Goal: Use online tool/utility

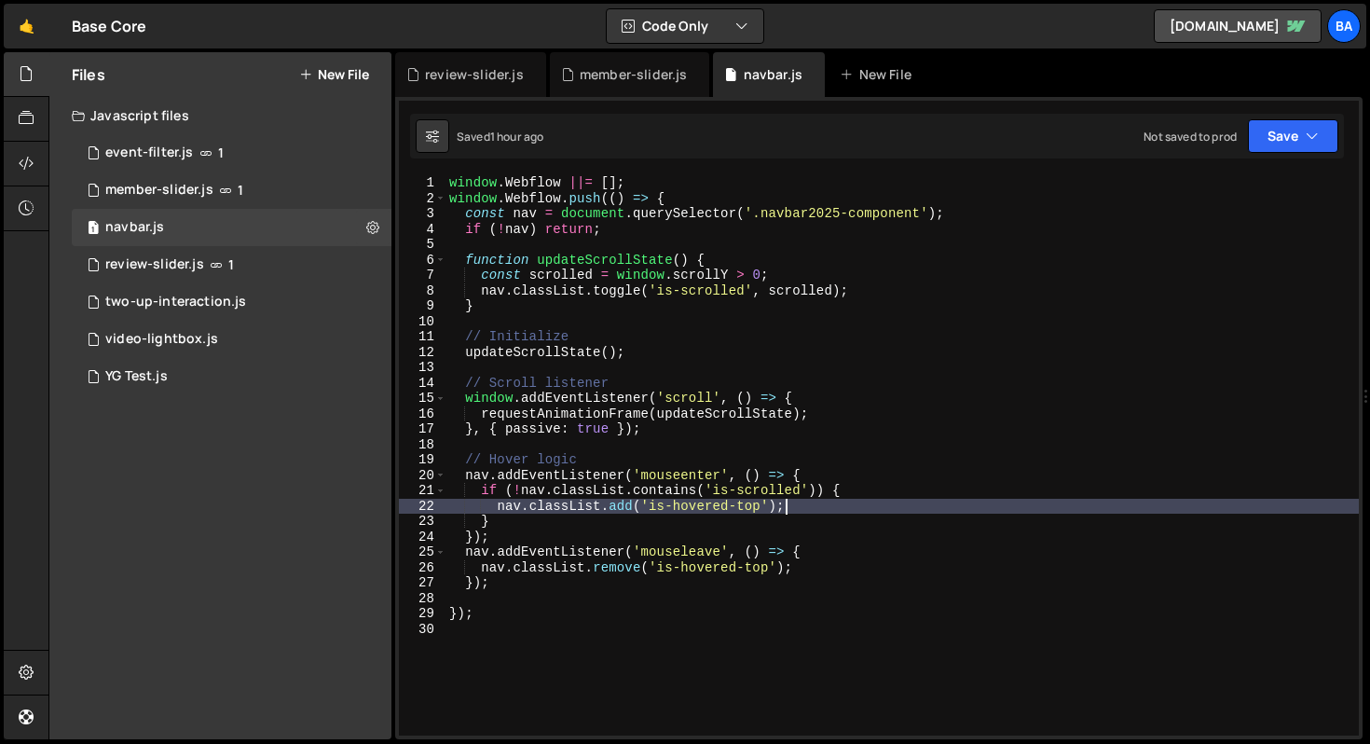
scroll to position [2504, 0]
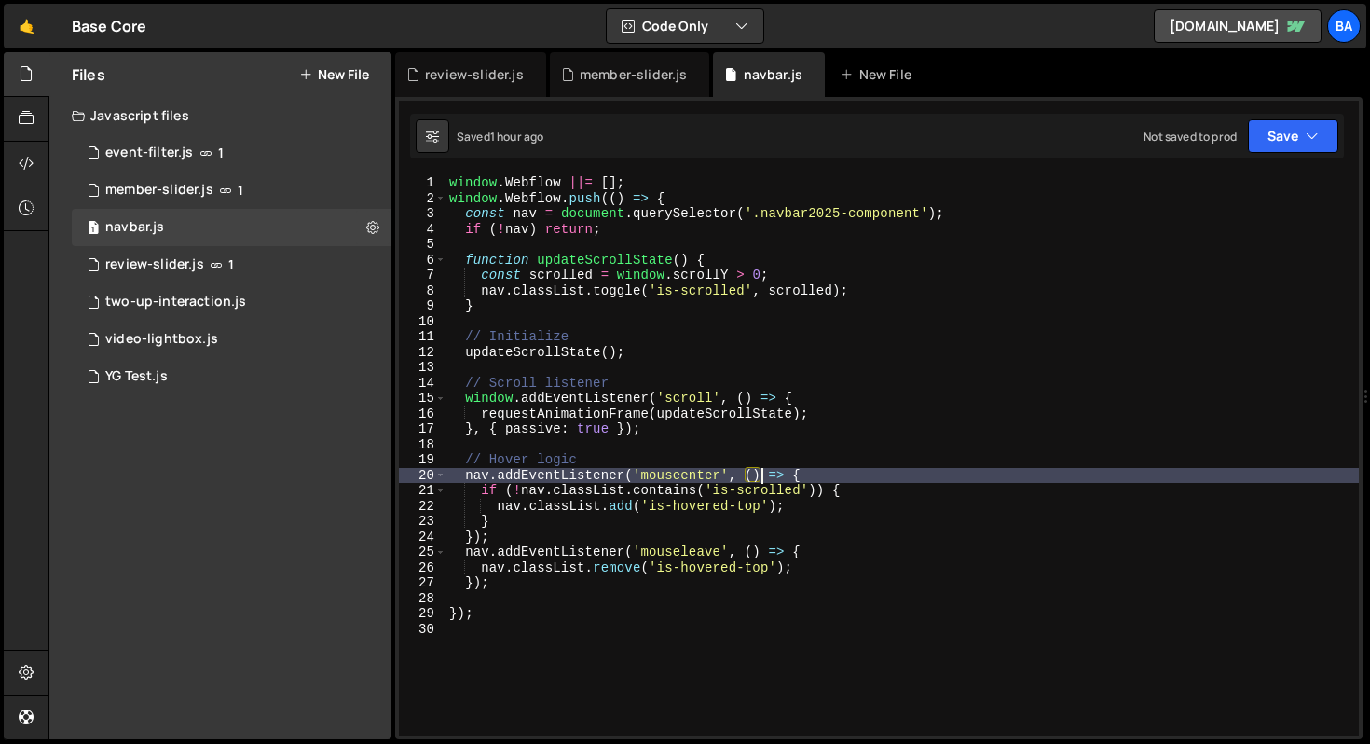
click at [759, 470] on div "window . Webflow ||= [ ] ; window . Webflow . push (( ) => { const nav = docume…" at bounding box center [902, 470] width 913 height 591
click at [842, 467] on div "window . Webflow ||= [ ] ; window . Webflow . push (( ) => { const nav = docume…" at bounding box center [902, 470] width 913 height 591
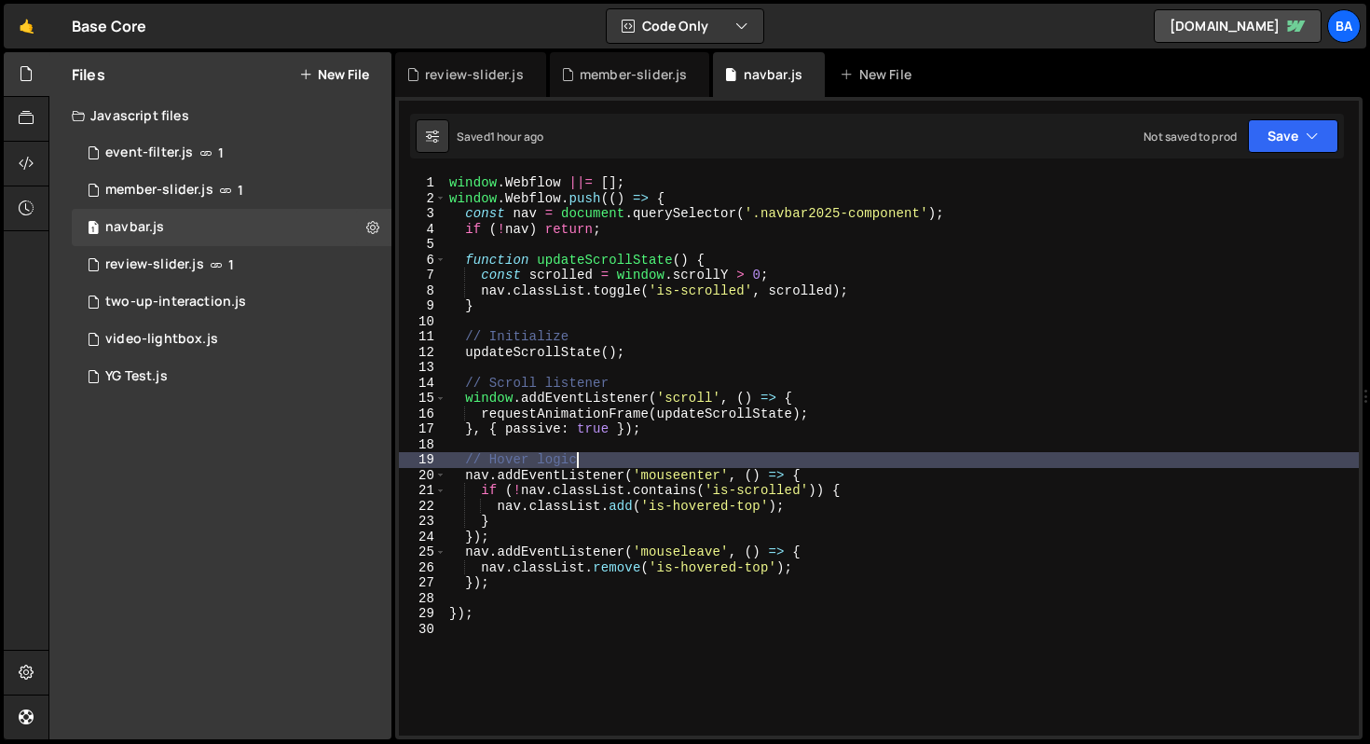
click at [840, 472] on div "window . Webflow ||= [ ] ; window . Webflow . push (( ) => { const nav = docume…" at bounding box center [902, 470] width 913 height 591
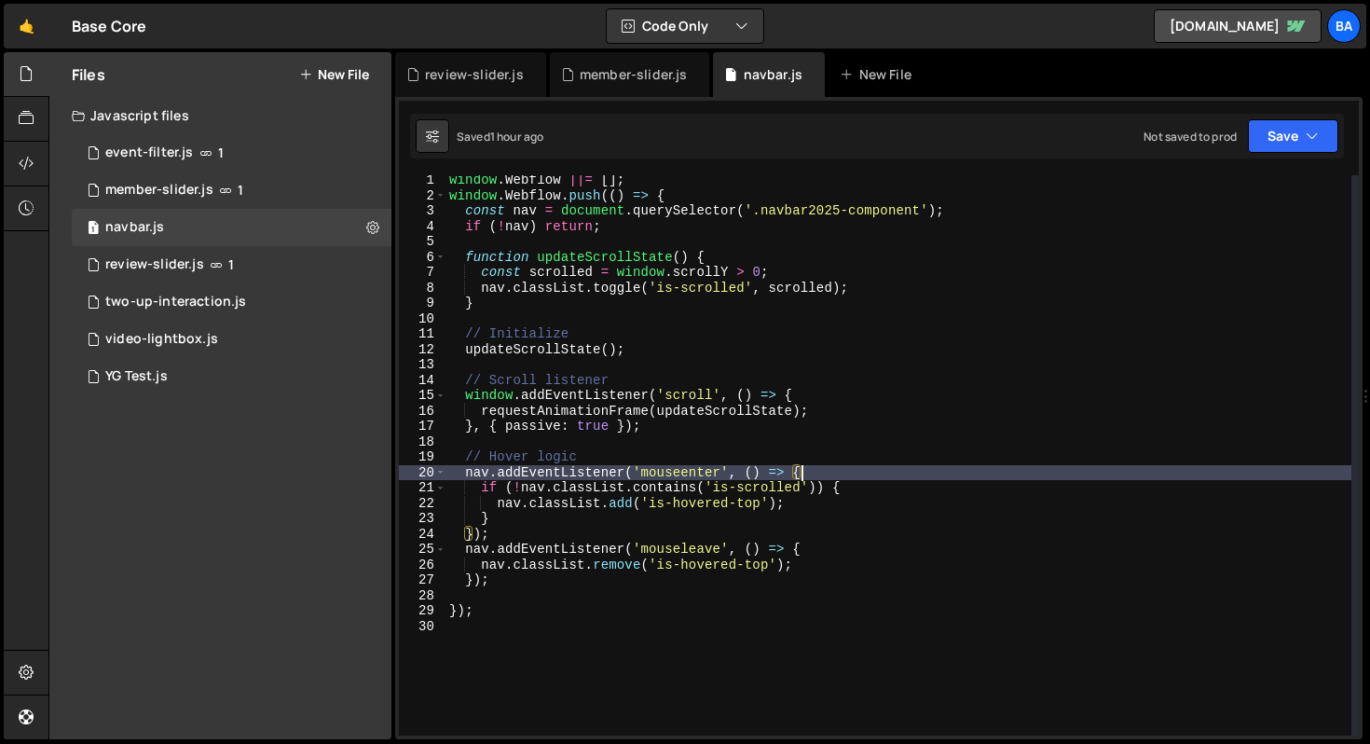
scroll to position [0, 0]
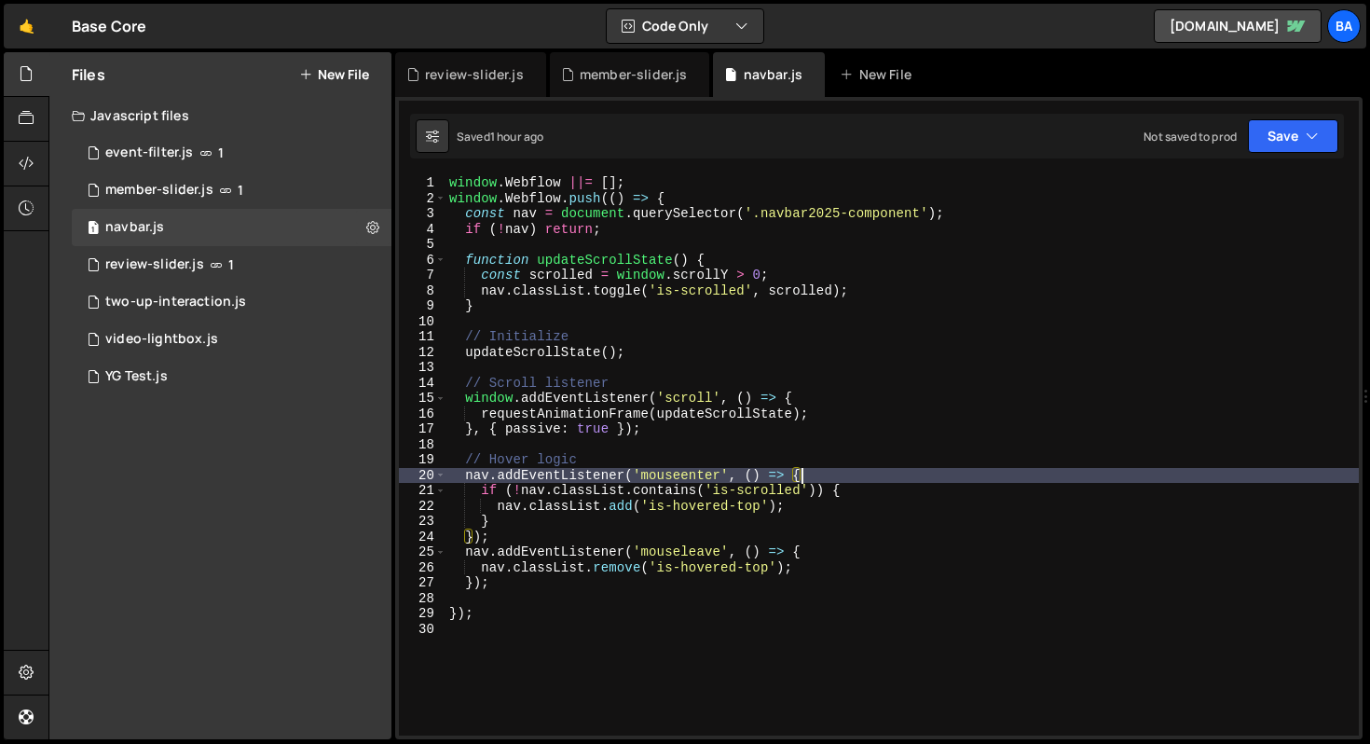
click at [562, 469] on div "window . Webflow ||= [ ] ; window . Webflow . push (( ) => { const nav = docume…" at bounding box center [902, 470] width 913 height 591
click at [627, 472] on div "window . Webflow ||= [ ] ; window . Webflow . push (( ) => { const nav = docume…" at bounding box center [902, 470] width 913 height 591
click at [816, 460] on div "window . Webflow ||= [ ] ; window . Webflow . push (( ) => { const nav = docume…" at bounding box center [902, 470] width 913 height 591
click at [856, 472] on div "window . Webflow ||= [ ] ; window . Webflow . push (( ) => { const nav = docume…" at bounding box center [902, 470] width 913 height 591
type textarea "nav.addEventListener('mouseenter', () => {"
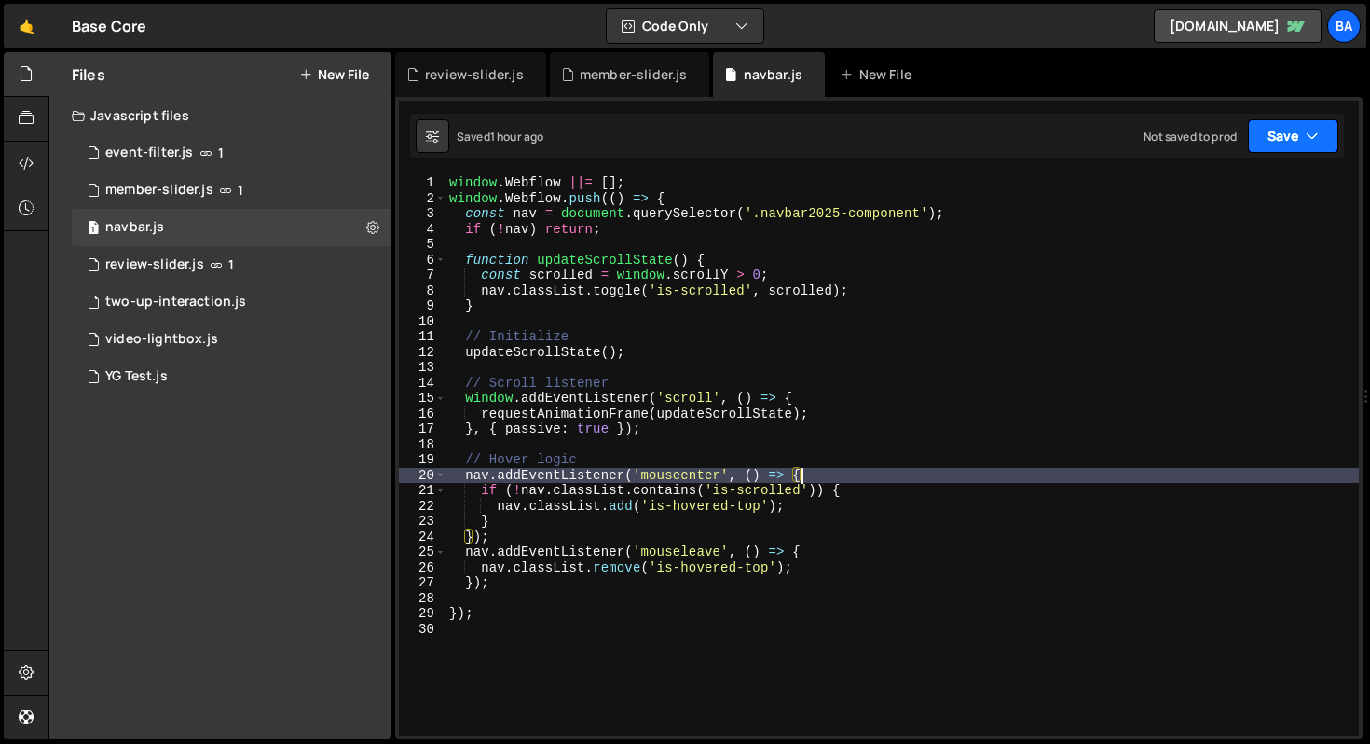
click at [1313, 146] on button "Save" at bounding box center [1293, 136] width 90 height 34
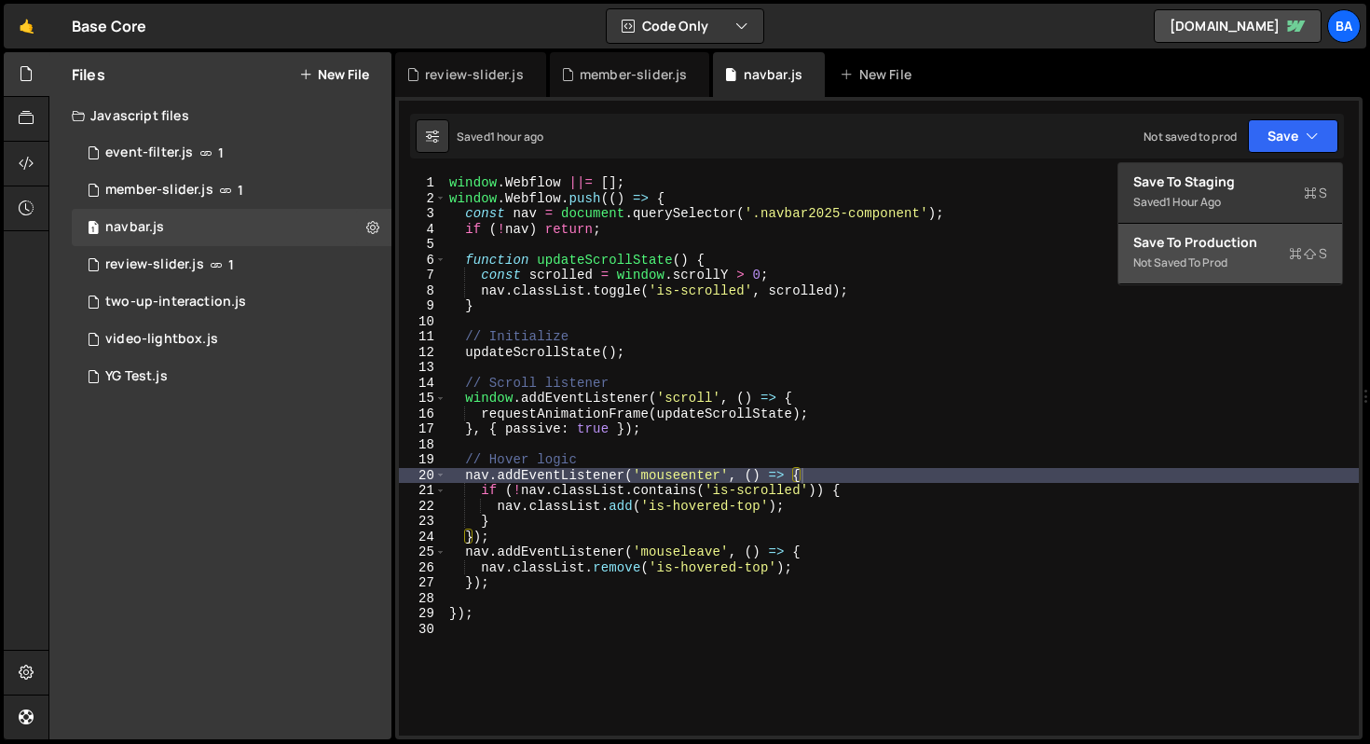
click at [1227, 258] on div "Not saved to prod" at bounding box center [1230, 263] width 194 height 22
